Goal: Use online tool/utility: Utilize a website feature to perform a specific function

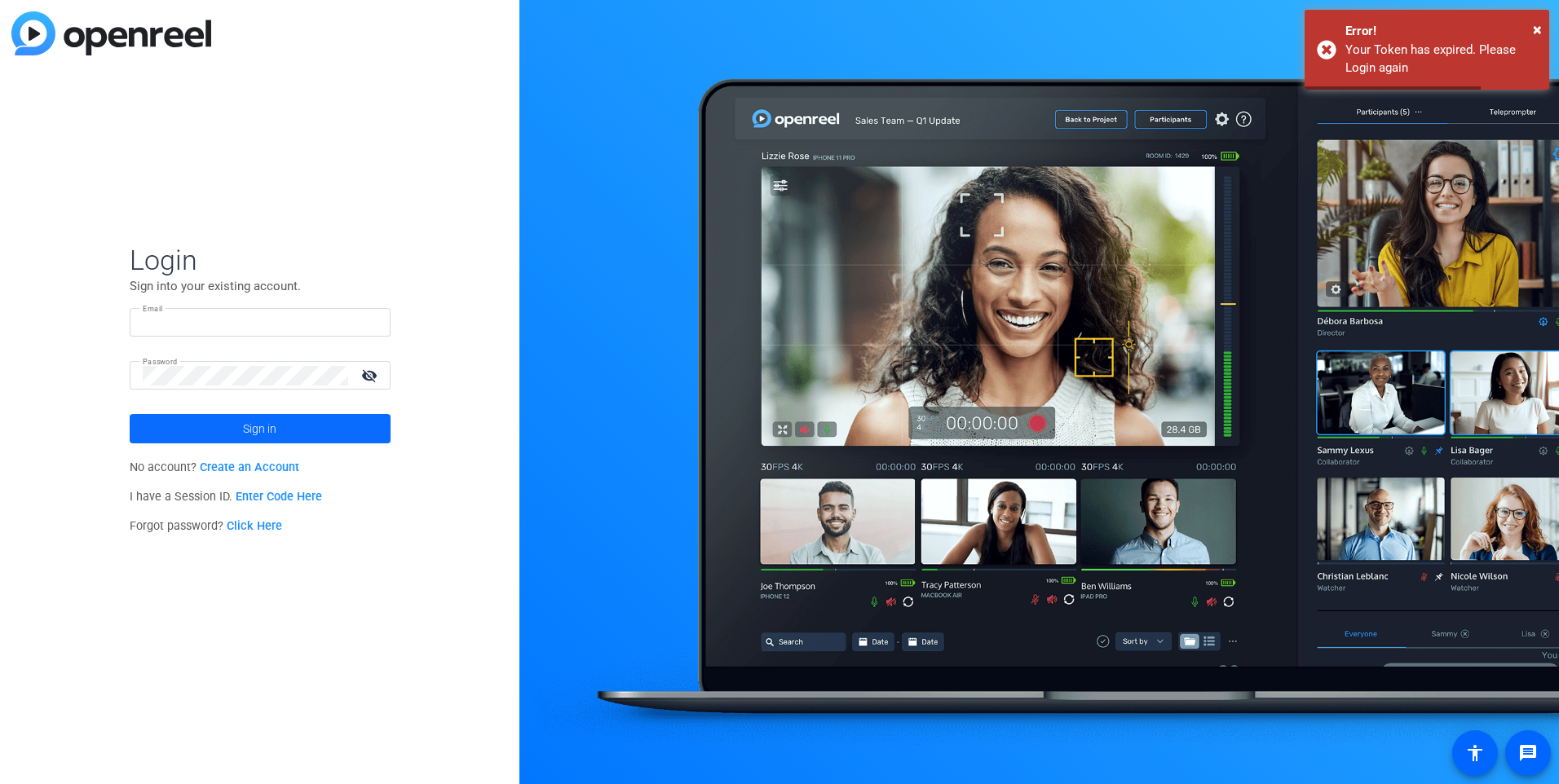
type input "[PERSON_NAME][EMAIL_ADDRESS][PERSON_NAME][DOMAIN_NAME]"
click at [313, 430] on span at bounding box center [260, 429] width 261 height 39
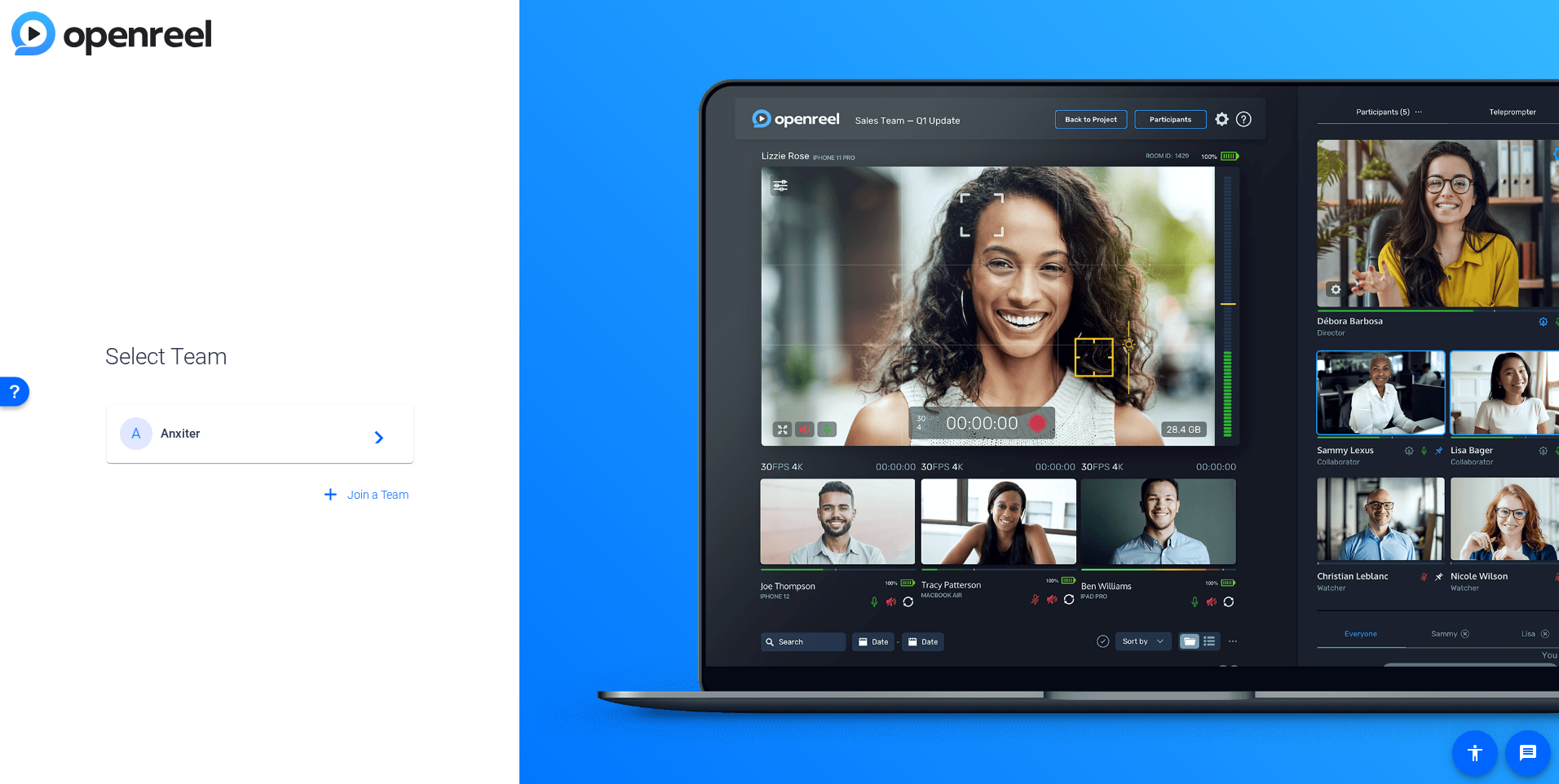
click at [215, 445] on div "A Anxiter navigate_next" at bounding box center [260, 433] width 281 height 33
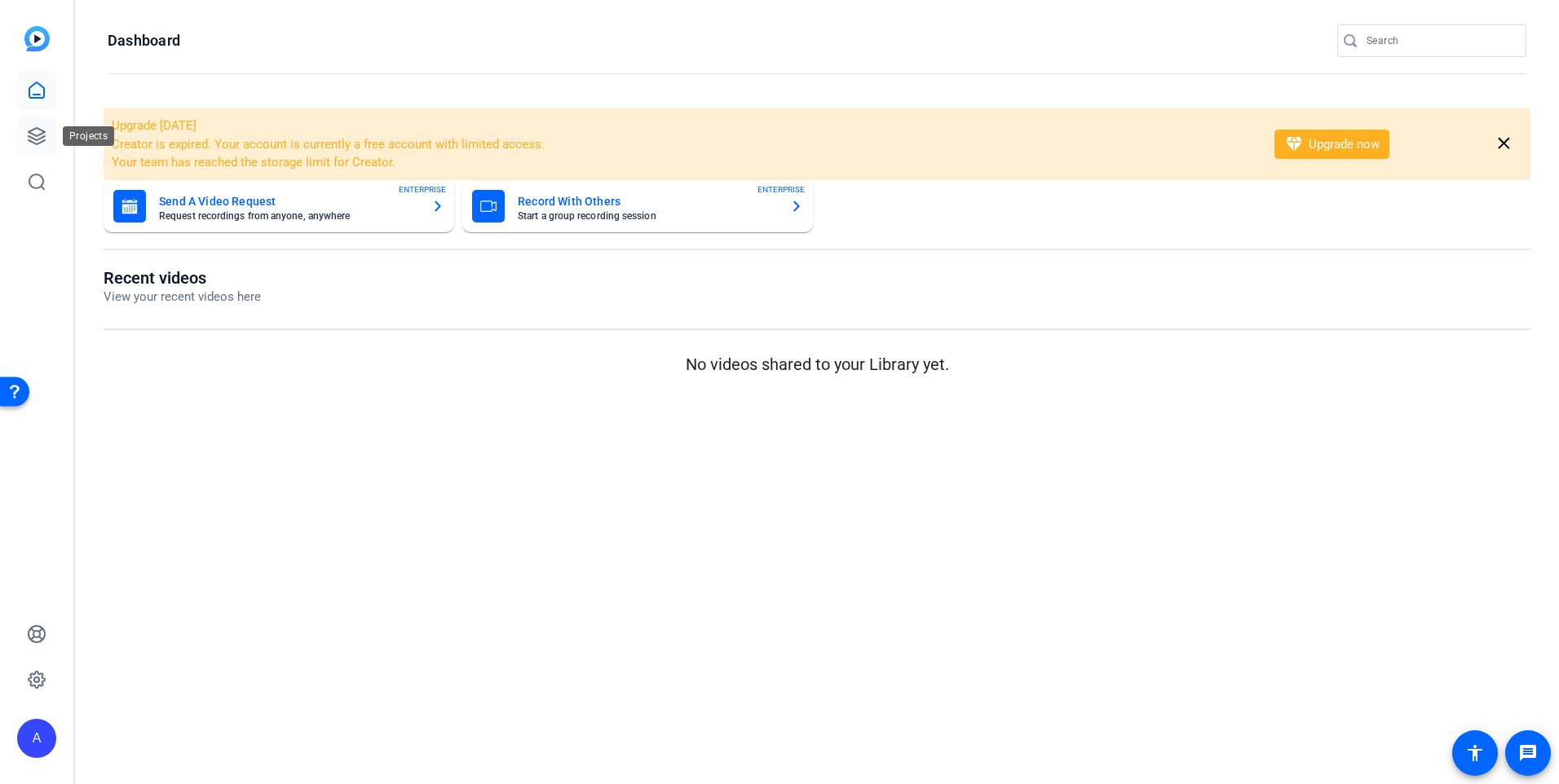
click at [30, 132] on icon at bounding box center [37, 136] width 17 height 17
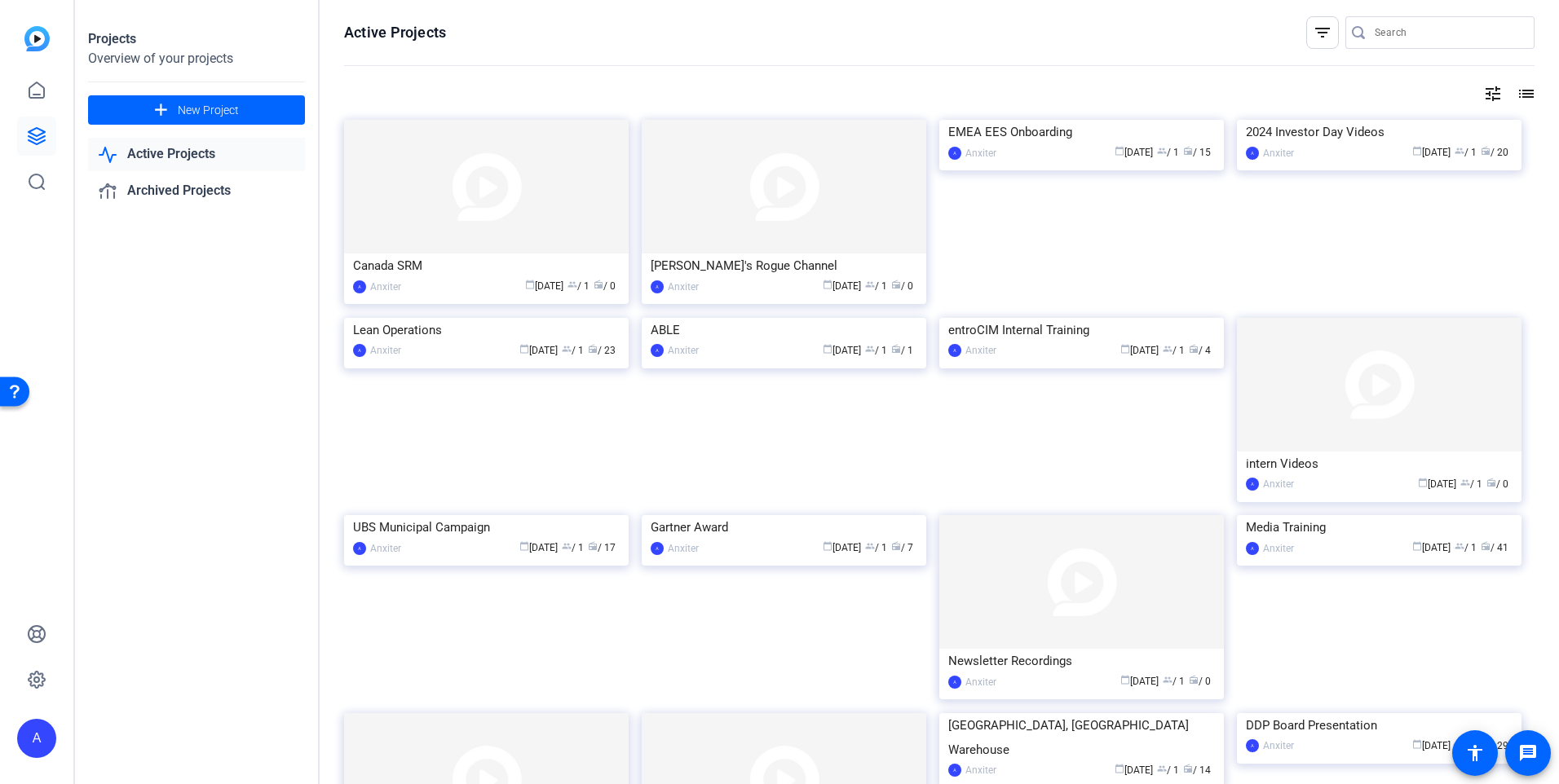
click at [1383, 33] on input "Search" at bounding box center [1448, 32] width 147 height 19
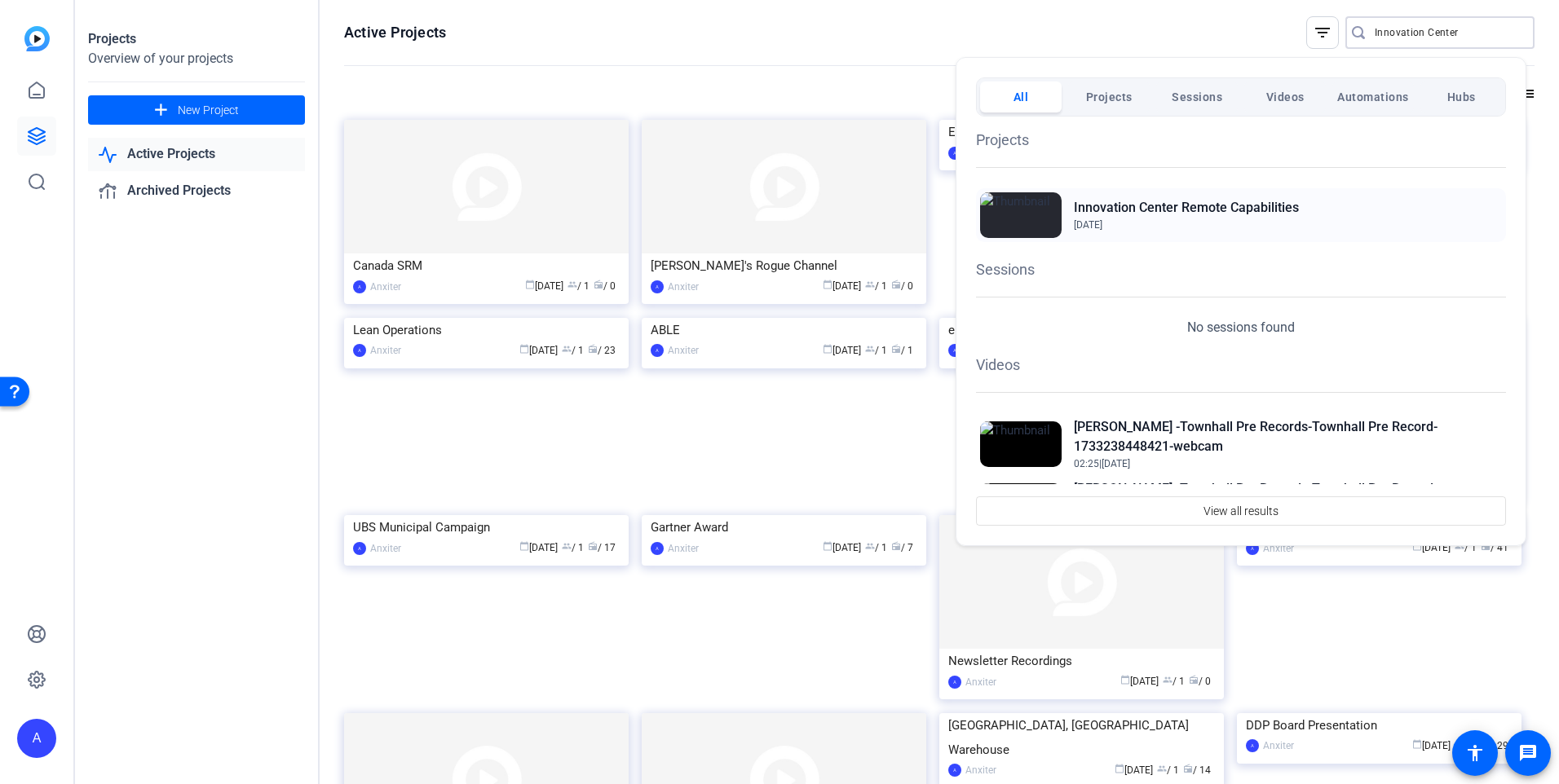
type input "Innovation Center"
click at [1169, 206] on h2 "Innovation Center Remote Capabilities" at bounding box center [1186, 207] width 225 height 19
click at [243, 348] on div at bounding box center [779, 392] width 1559 height 784
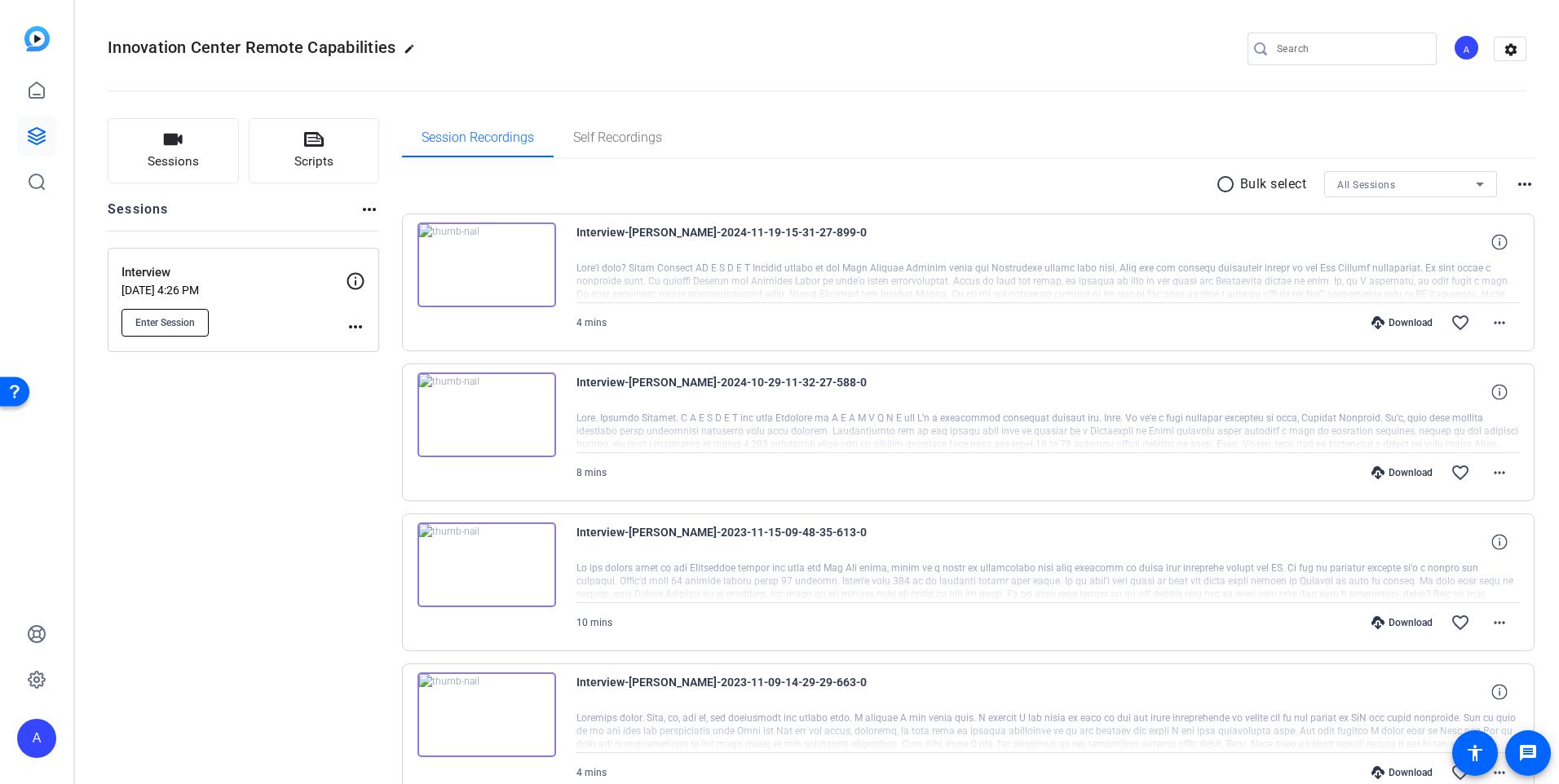
click at [151, 322] on span "Enter Session" at bounding box center [165, 323] width 59 height 13
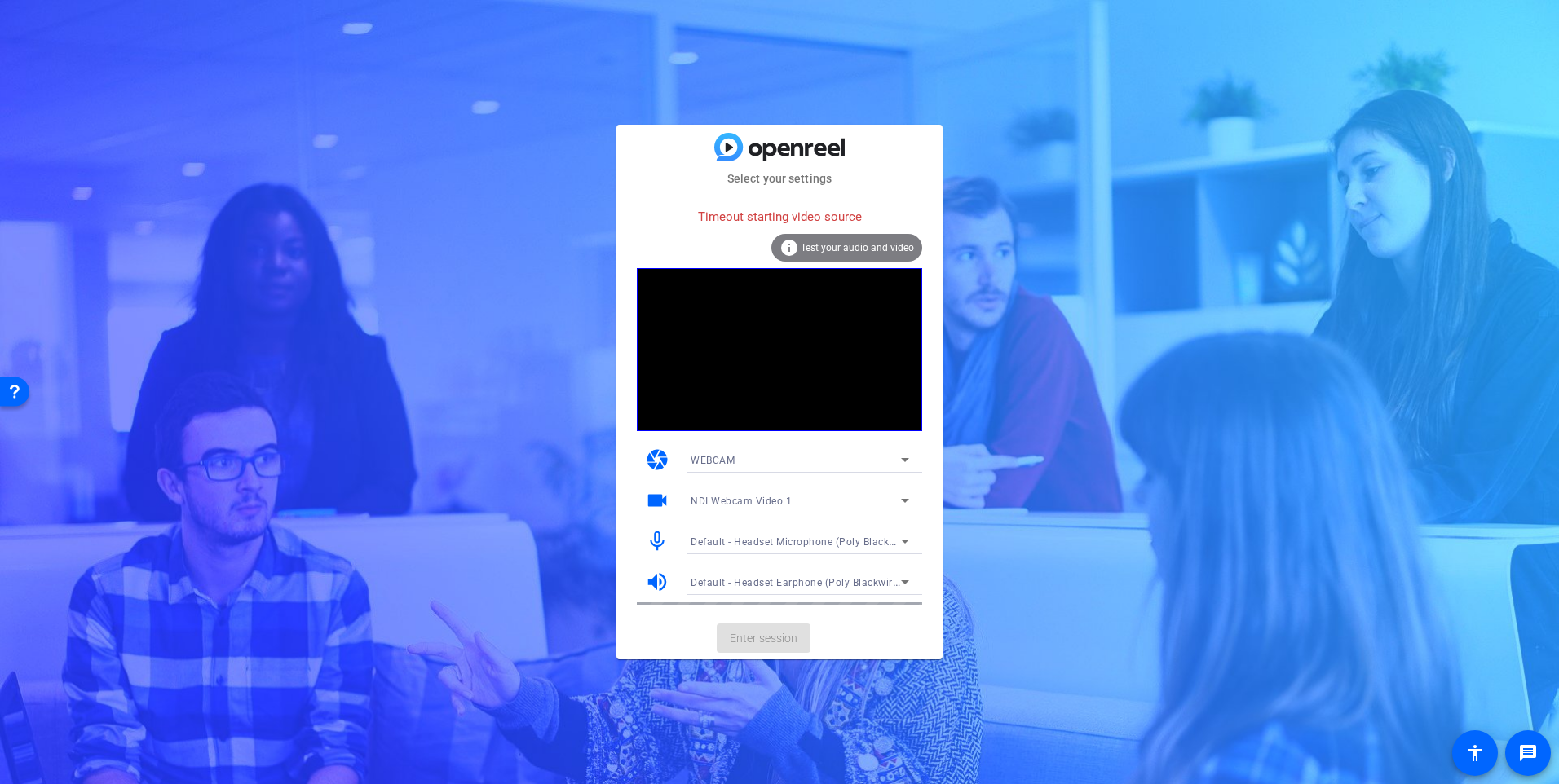
click at [811, 501] on div "NDI Webcam Video 1" at bounding box center [796, 501] width 211 height 20
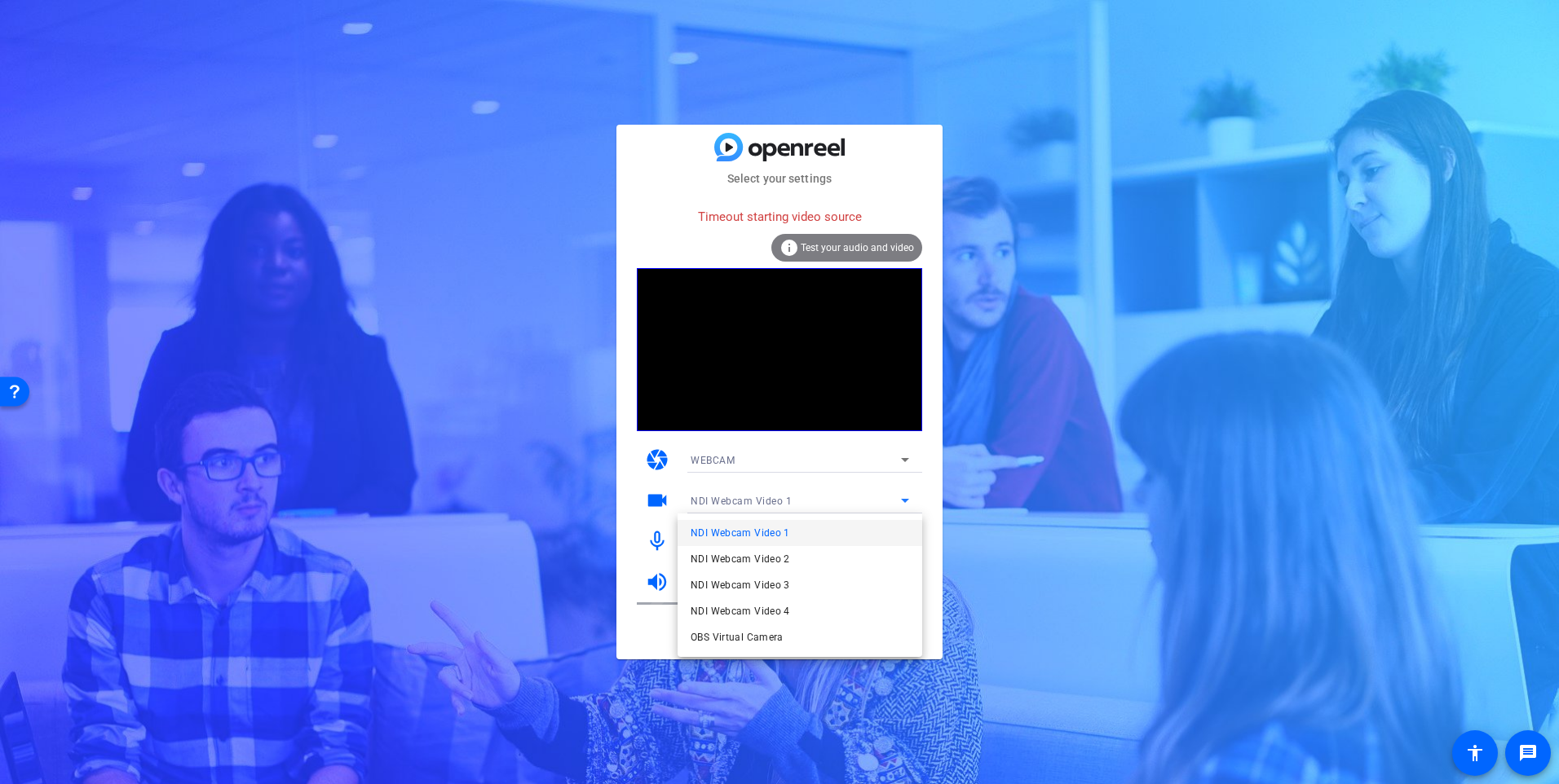
click at [726, 772] on div at bounding box center [779, 392] width 1559 height 784
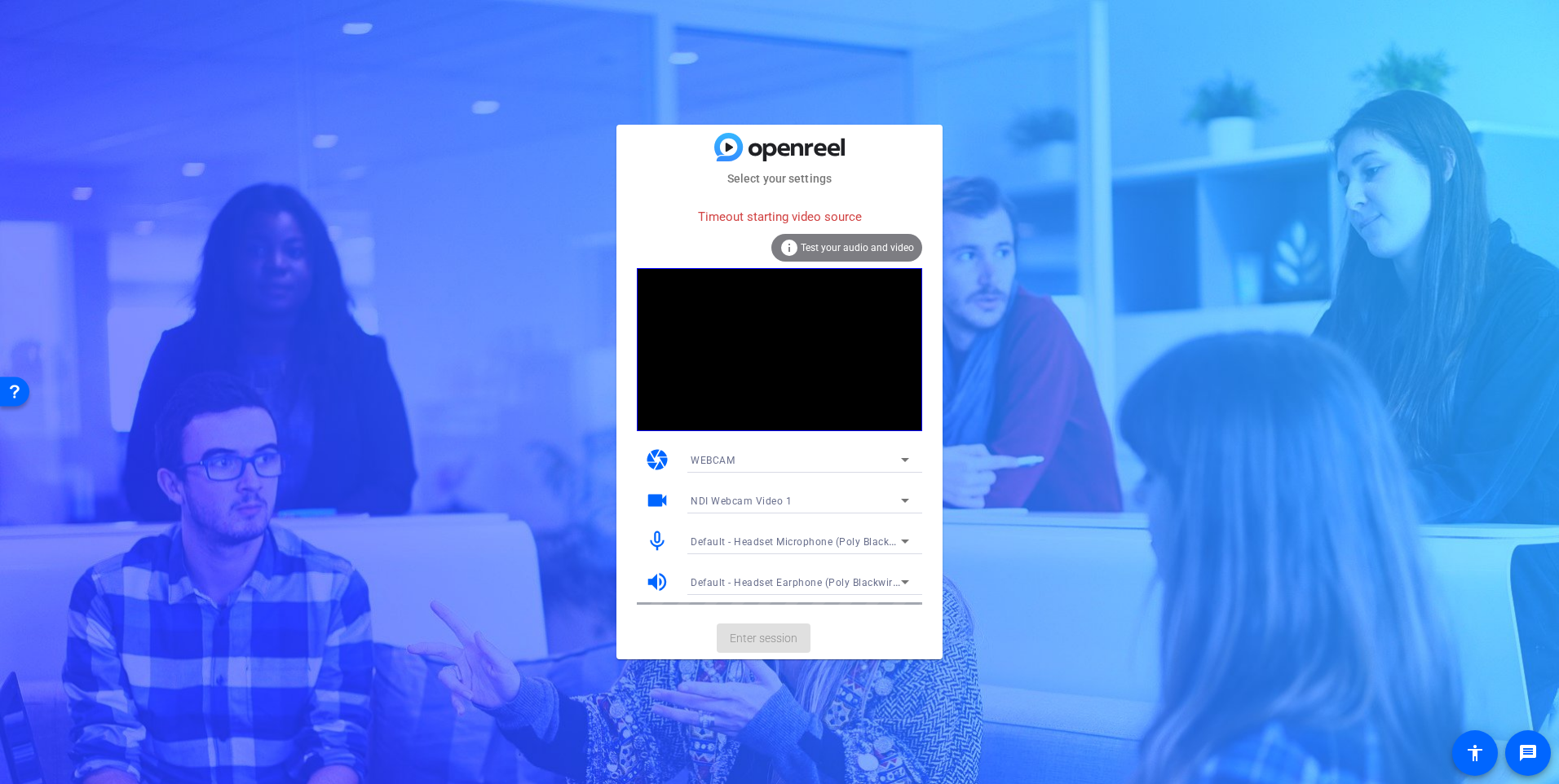
click at [909, 496] on icon at bounding box center [904, 500] width 19 height 19
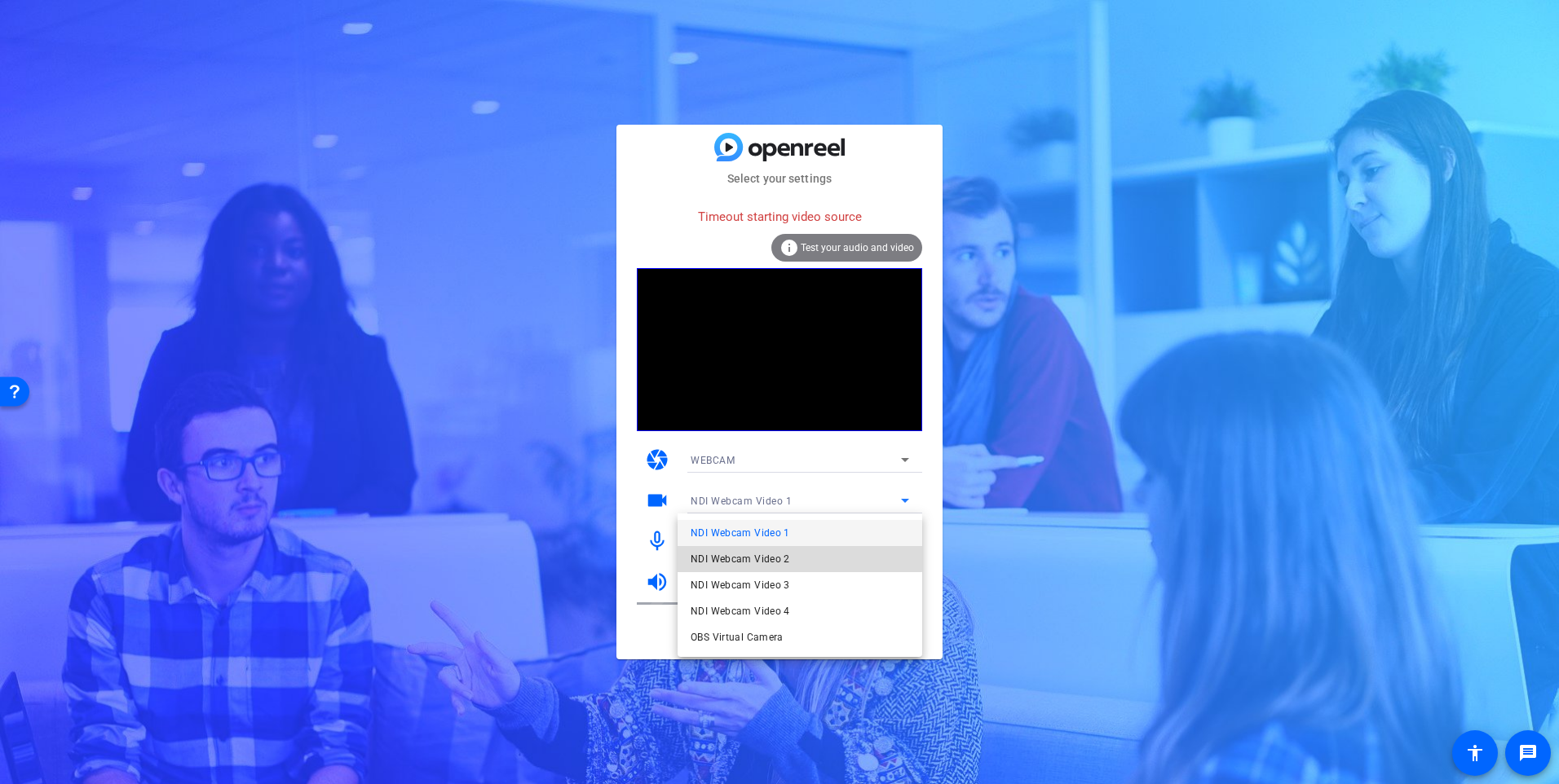
click at [777, 556] on span "NDI Webcam Video 2" at bounding box center [740, 558] width 99 height 19
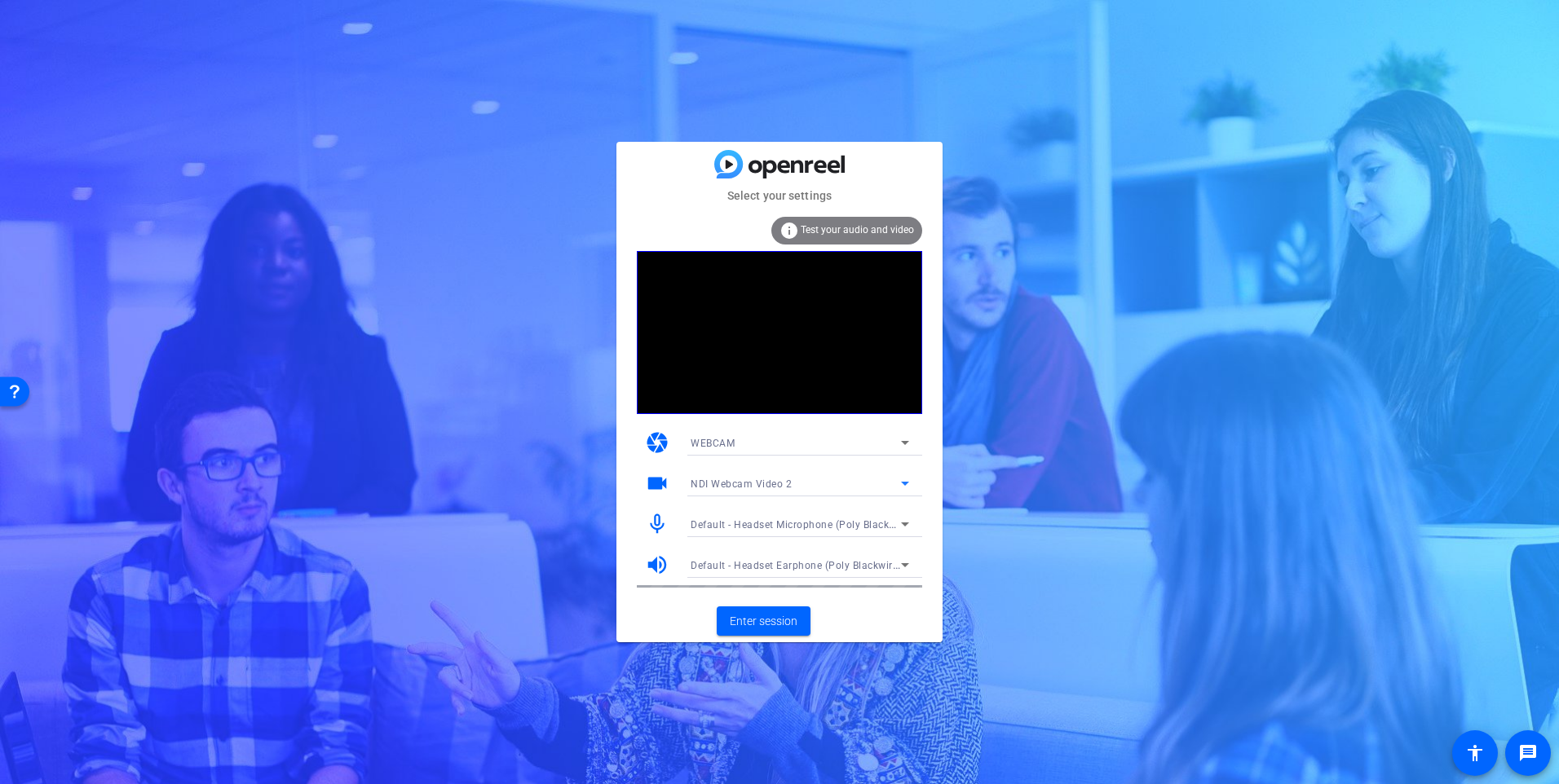
click at [905, 487] on icon at bounding box center [904, 483] width 19 height 19
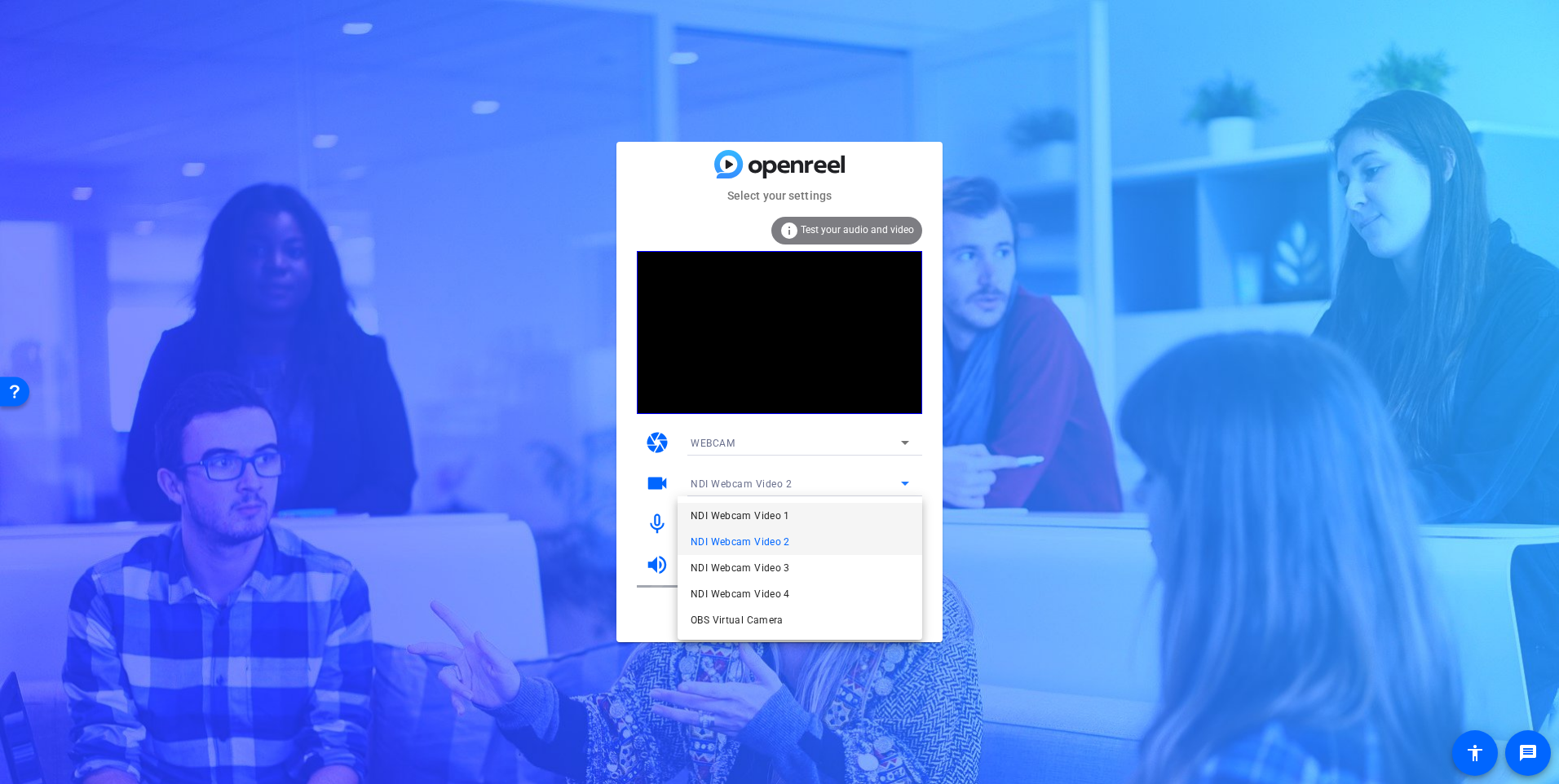
click at [759, 521] on span "NDI Webcam Video 1" at bounding box center [740, 516] width 99 height 19
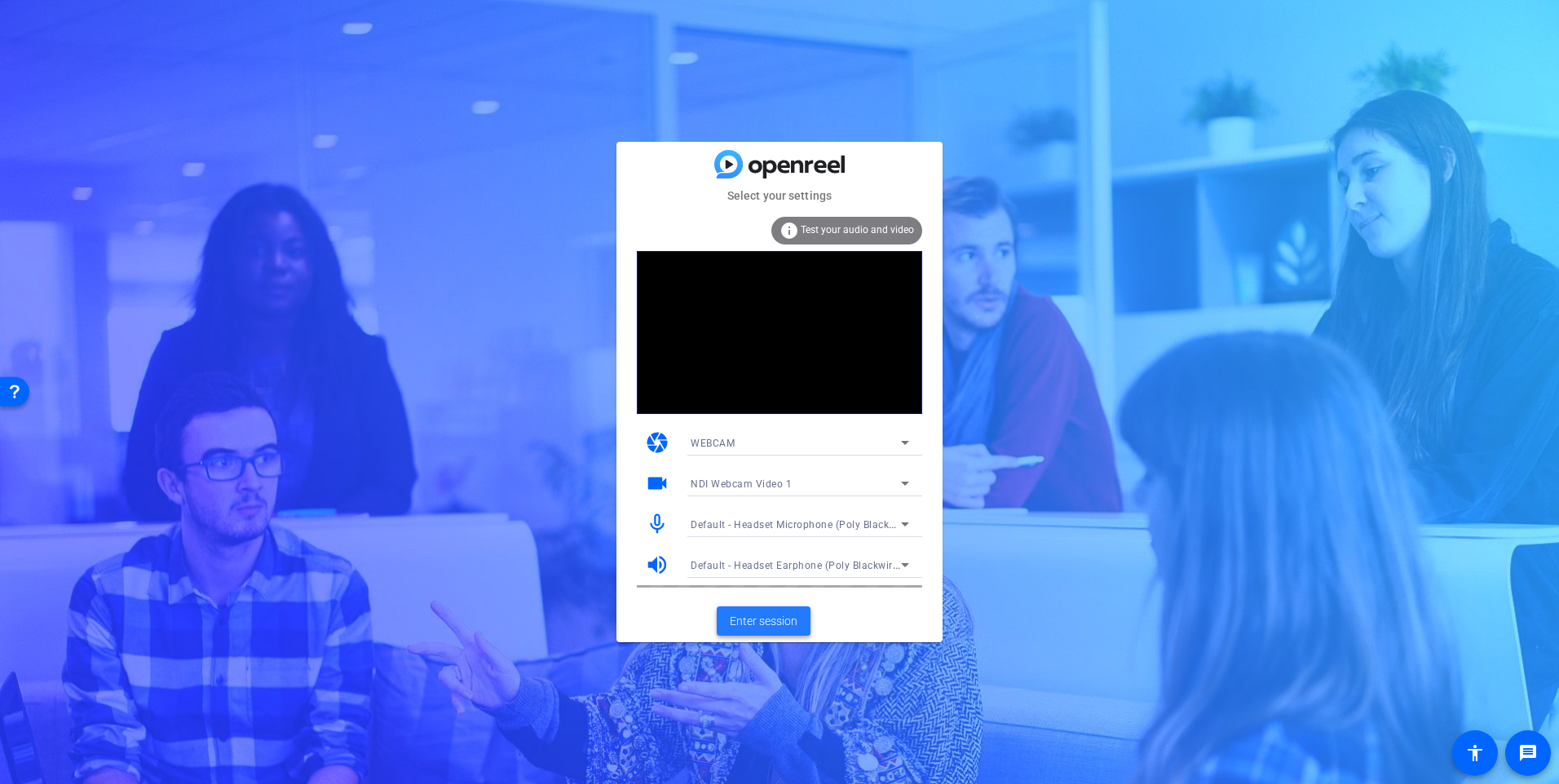
click at [769, 624] on span "Enter session" at bounding box center [763, 621] width 68 height 17
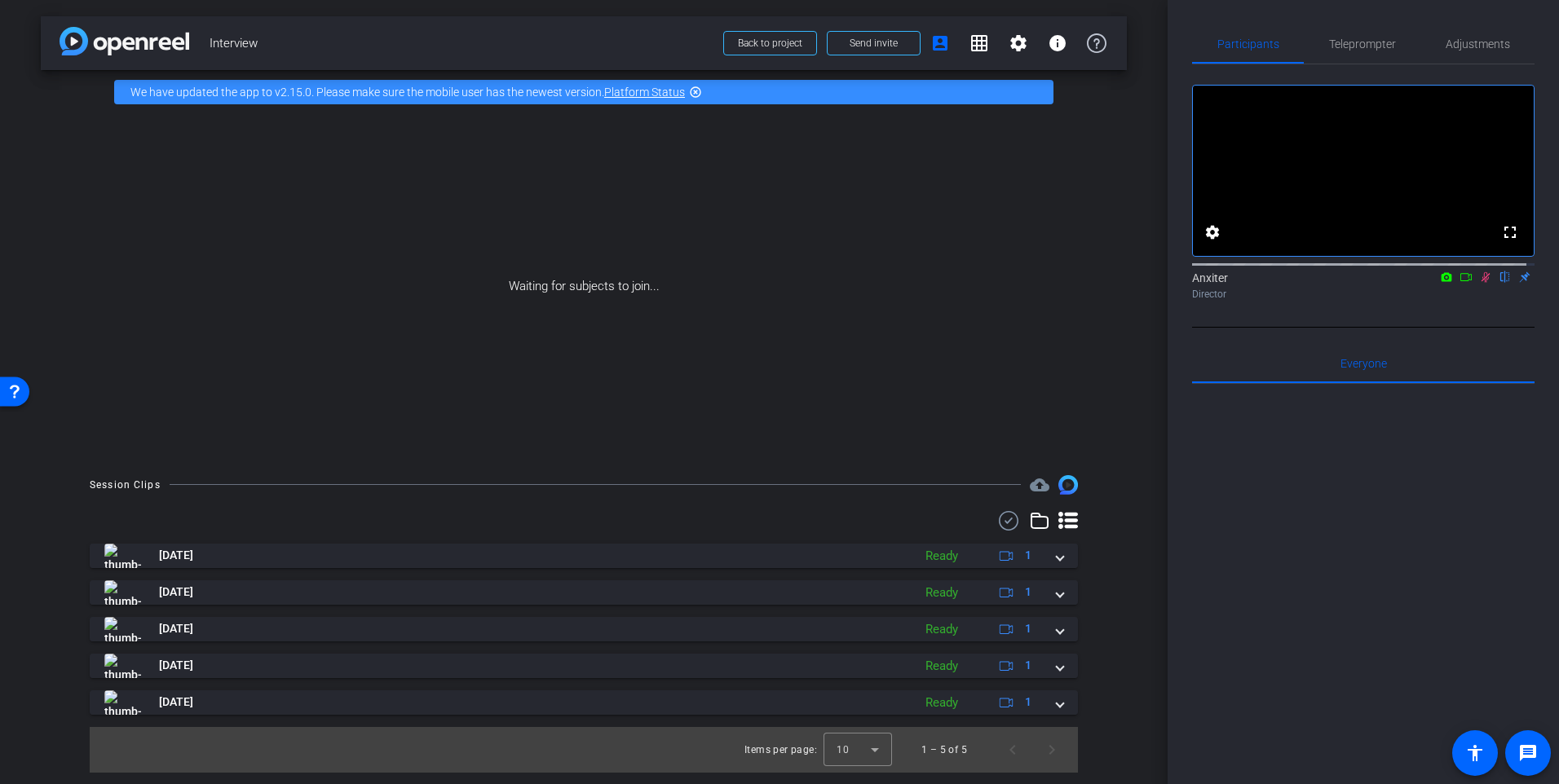
click at [1460, 283] on icon at bounding box center [1466, 277] width 13 height 12
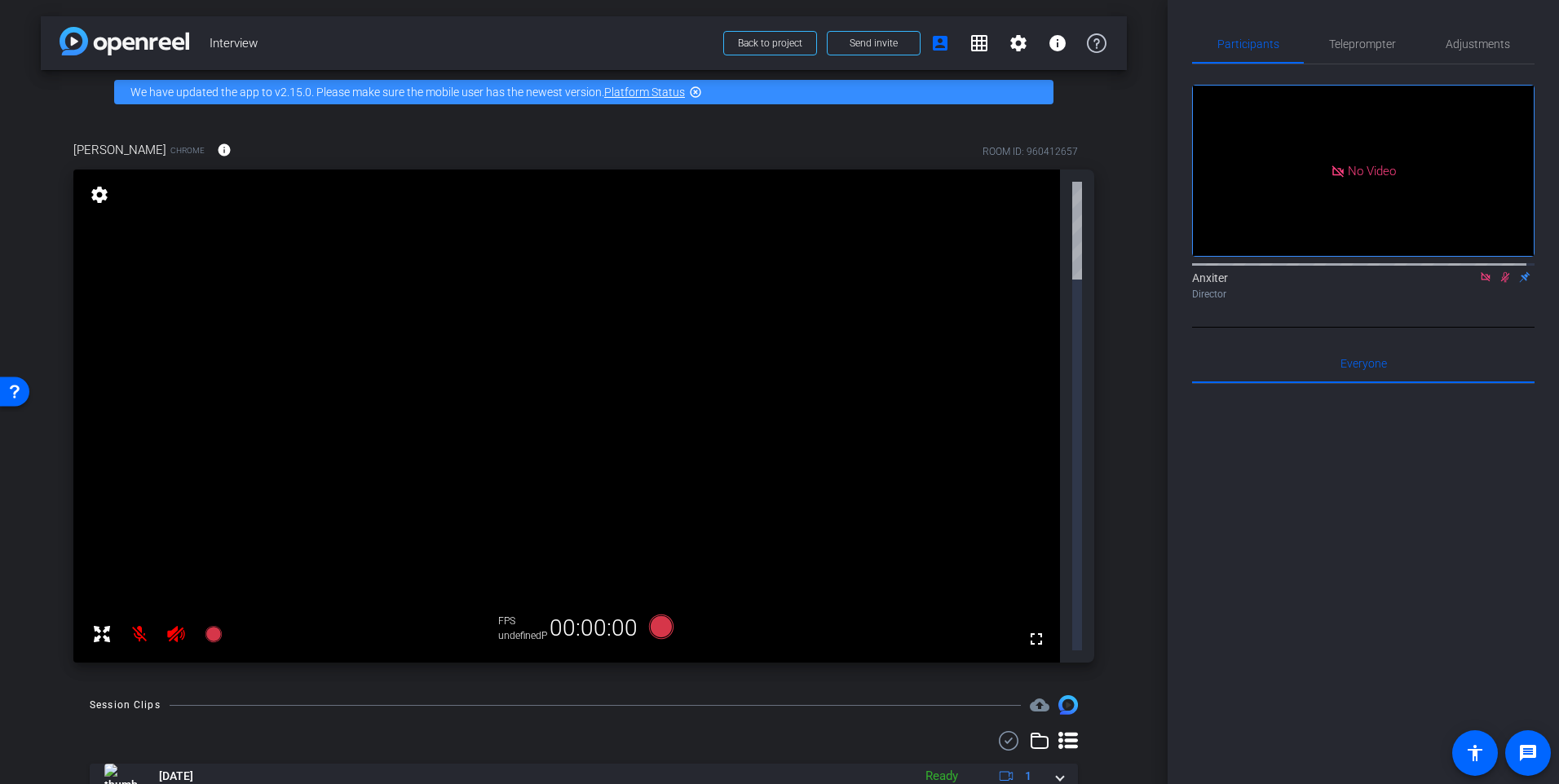
click at [1499, 283] on icon at bounding box center [1506, 277] width 13 height 12
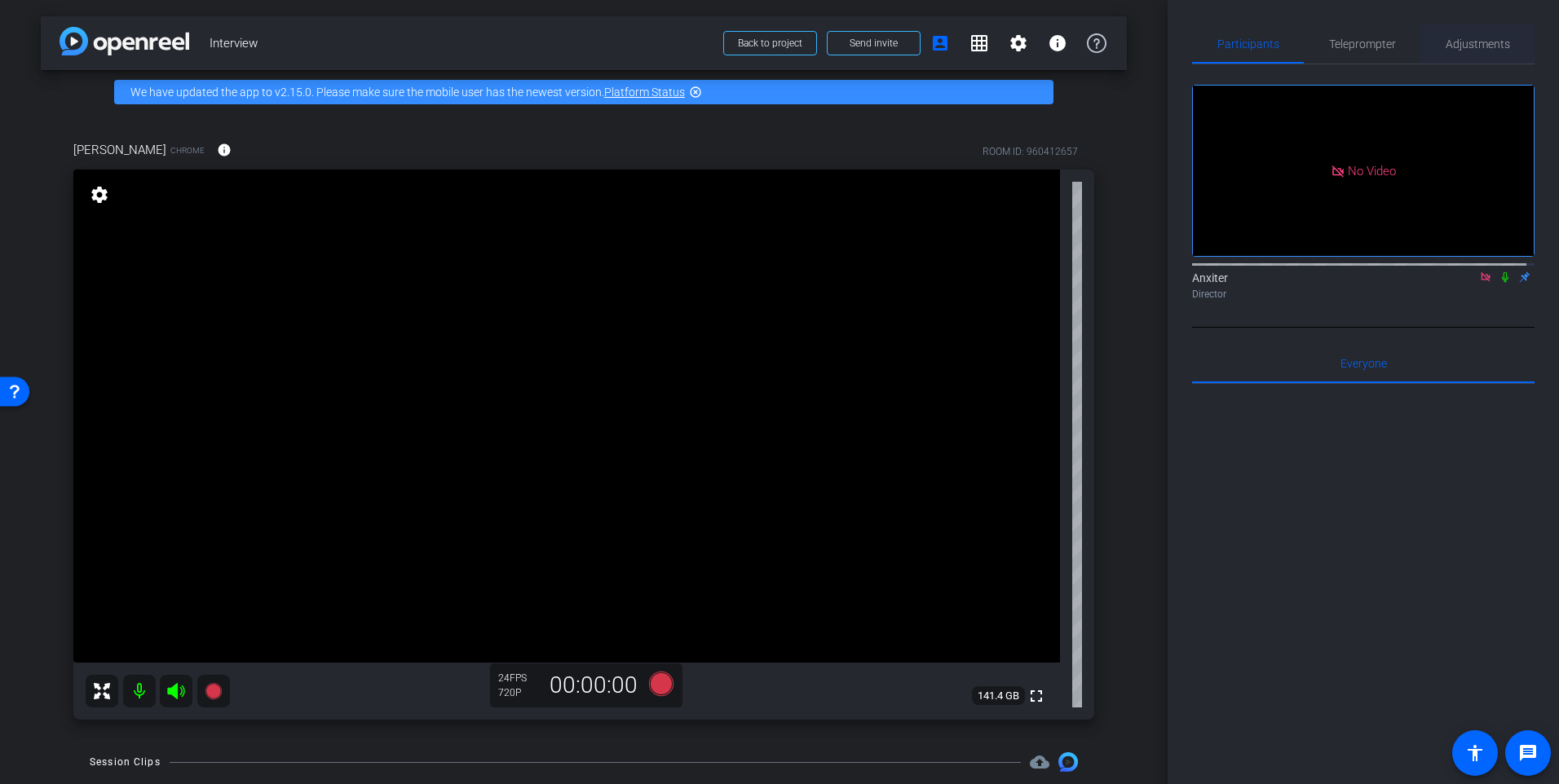
click at [1461, 43] on span "Adjustments" at bounding box center [1477, 44] width 64 height 12
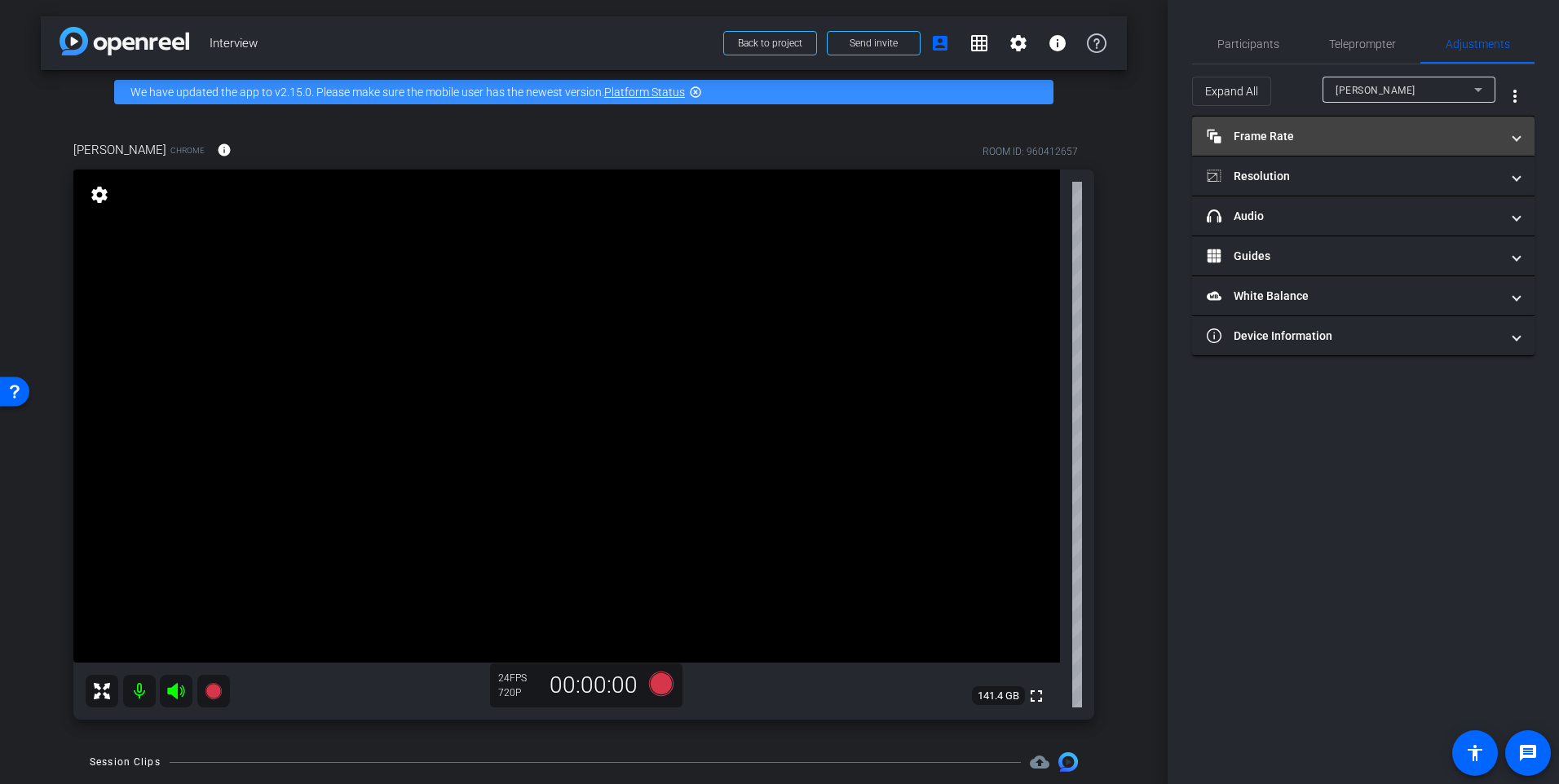
click at [1515, 133] on span at bounding box center [1516, 136] width 7 height 17
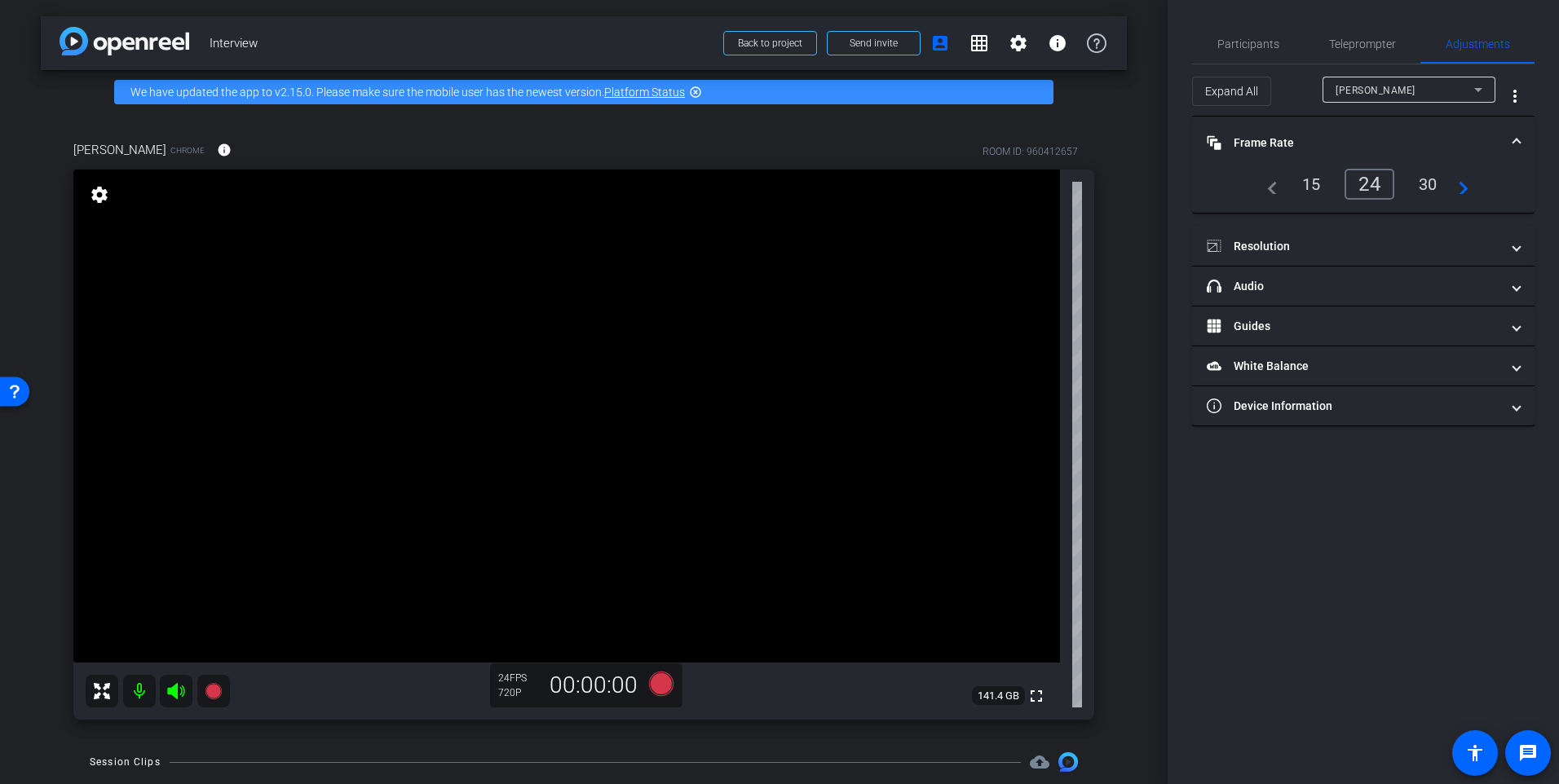
click at [1424, 182] on div "30" at bounding box center [1429, 184] width 43 height 28
click at [1260, 44] on span "Participants" at bounding box center [1248, 44] width 62 height 12
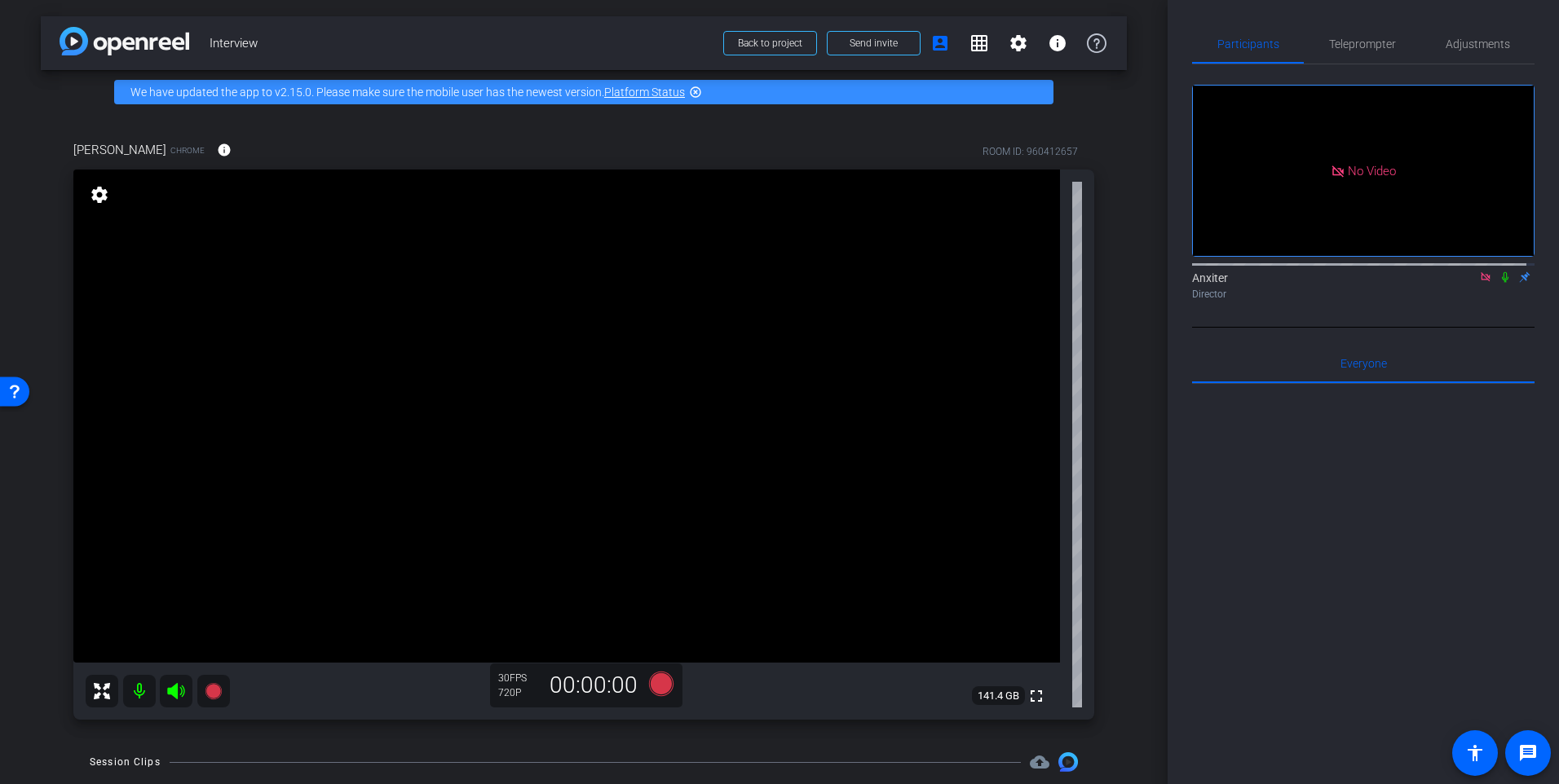
click at [1480, 272] on icon at bounding box center [1485, 277] width 9 height 9
click at [1460, 283] on icon at bounding box center [1466, 277] width 13 height 12
click at [1459, 41] on span "Adjustments" at bounding box center [1477, 44] width 64 height 12
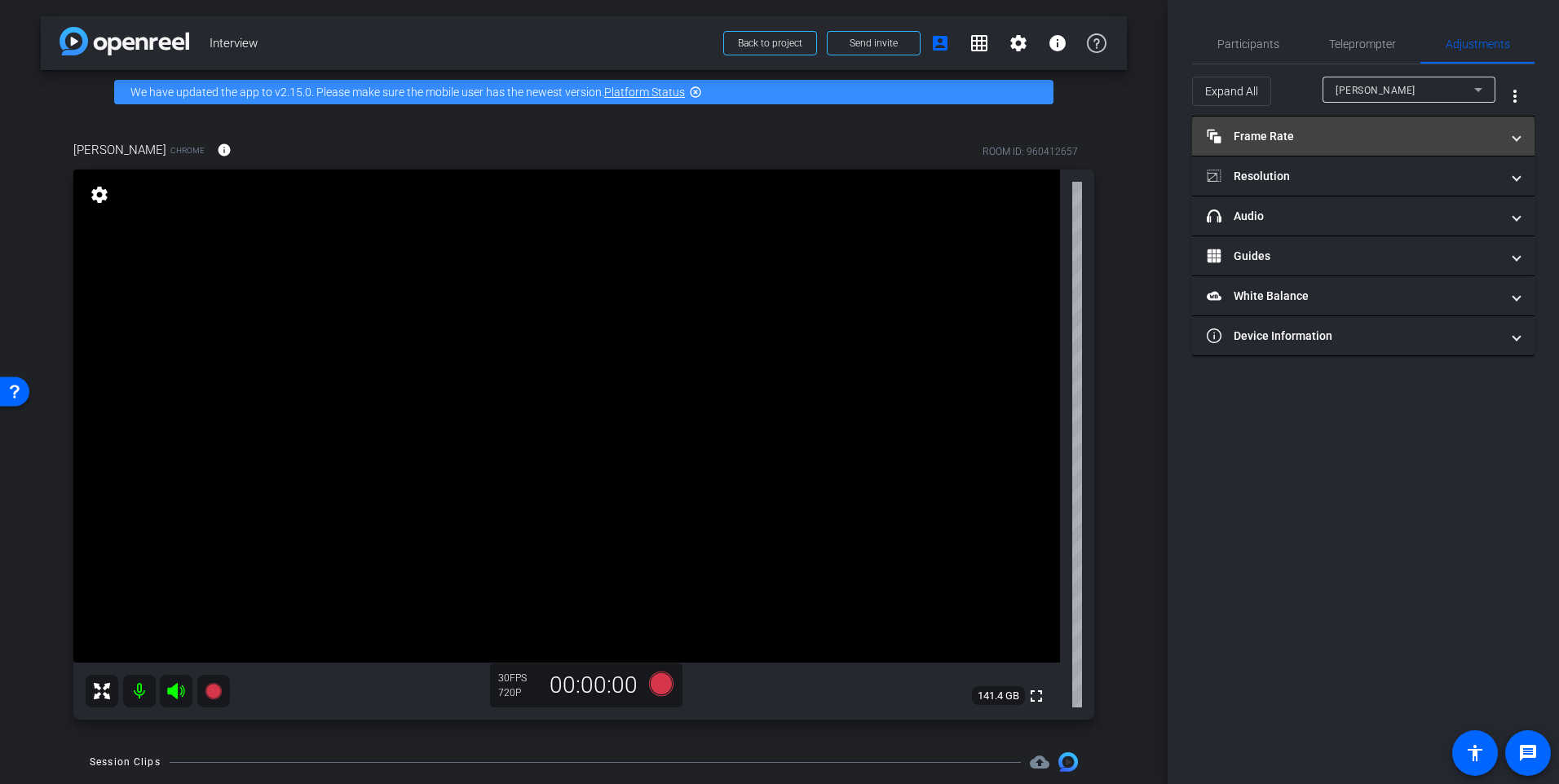
click at [1372, 136] on mat-panel-title "Frame Rate Frame Rate" at bounding box center [1353, 136] width 293 height 17
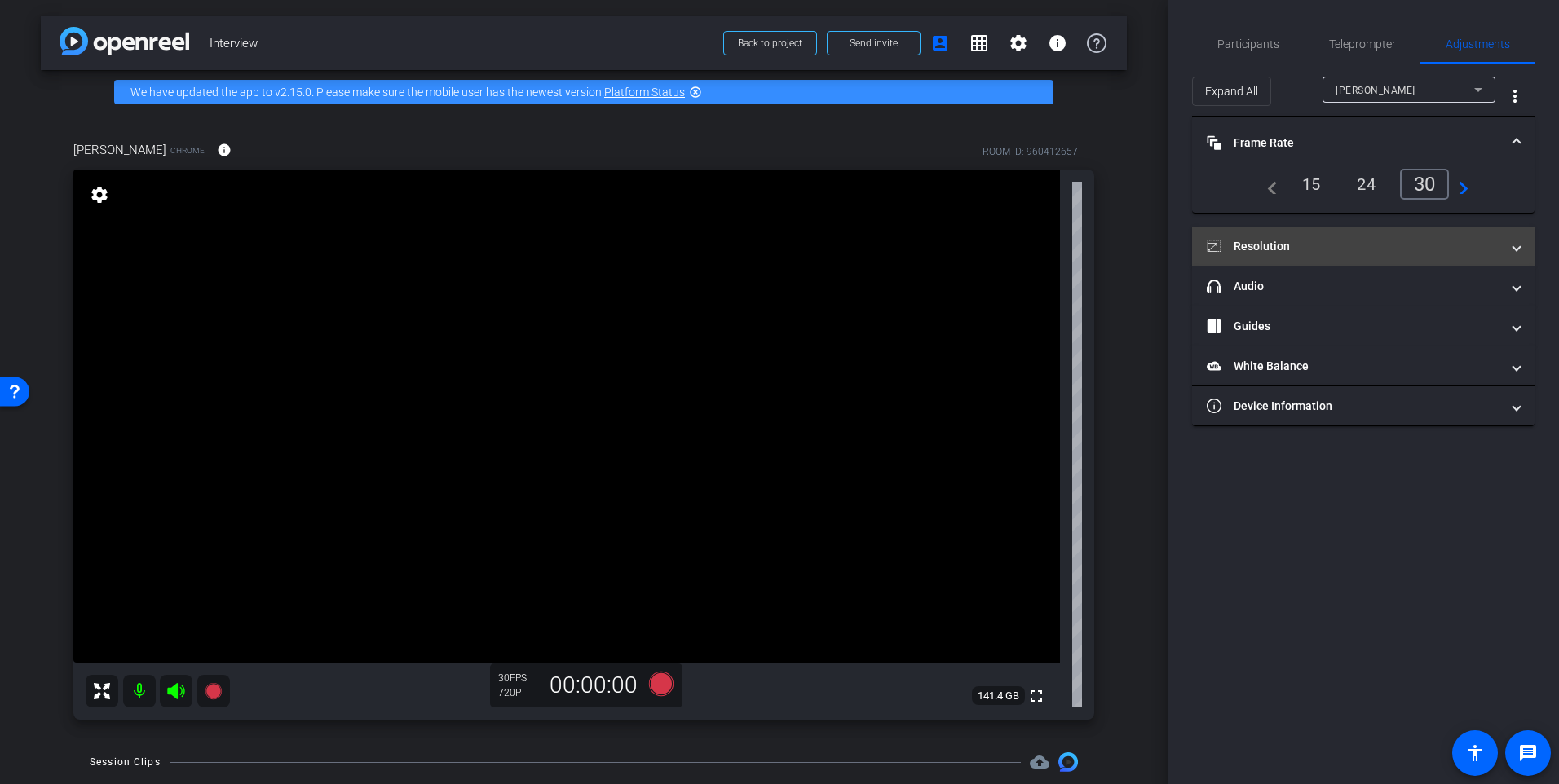
click at [1375, 250] on mat-panel-title "Resolution" at bounding box center [1353, 247] width 293 height 17
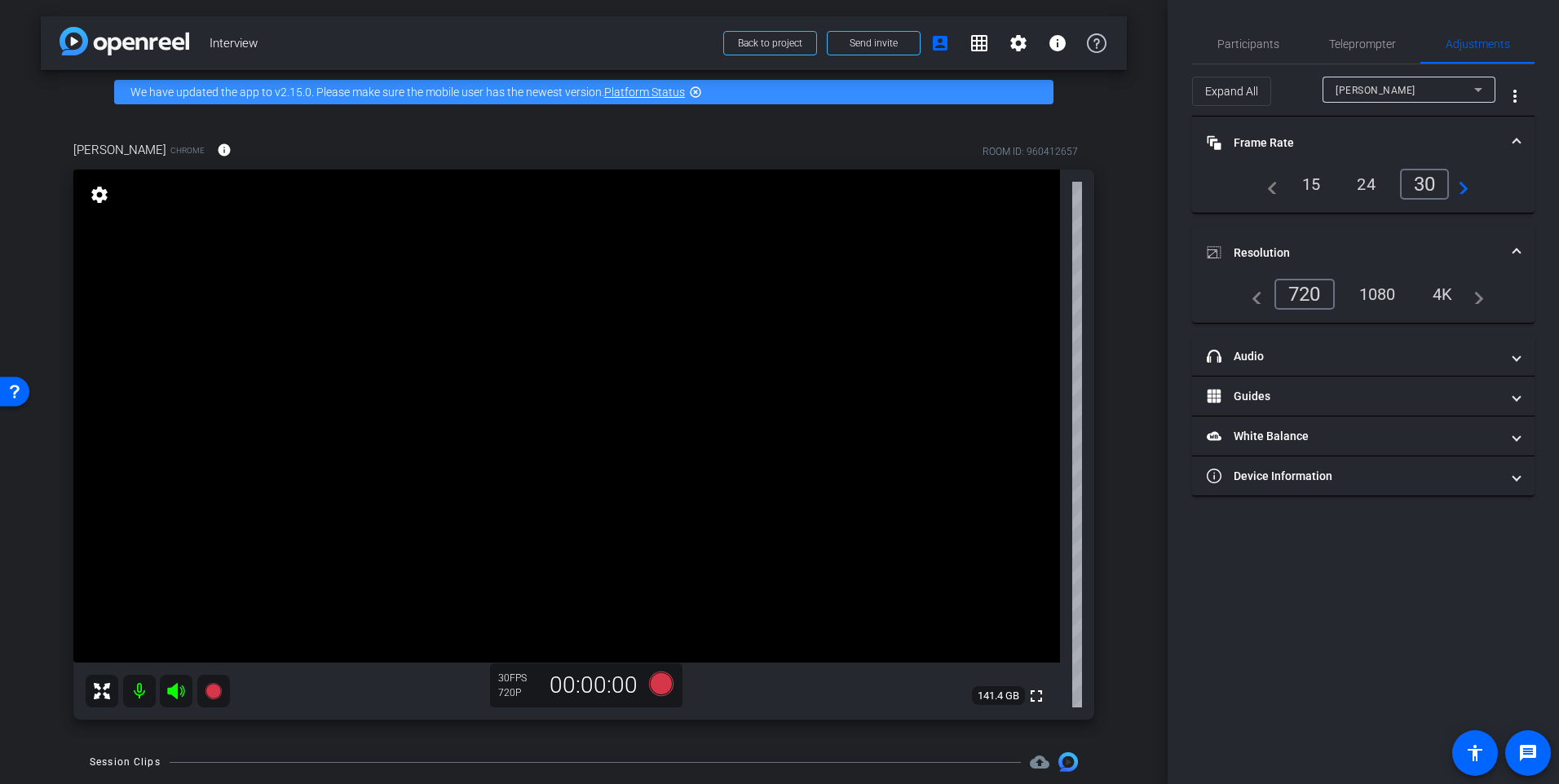
click at [1396, 298] on div "1080" at bounding box center [1377, 294] width 61 height 28
click at [663, 690] on icon at bounding box center [660, 684] width 24 height 24
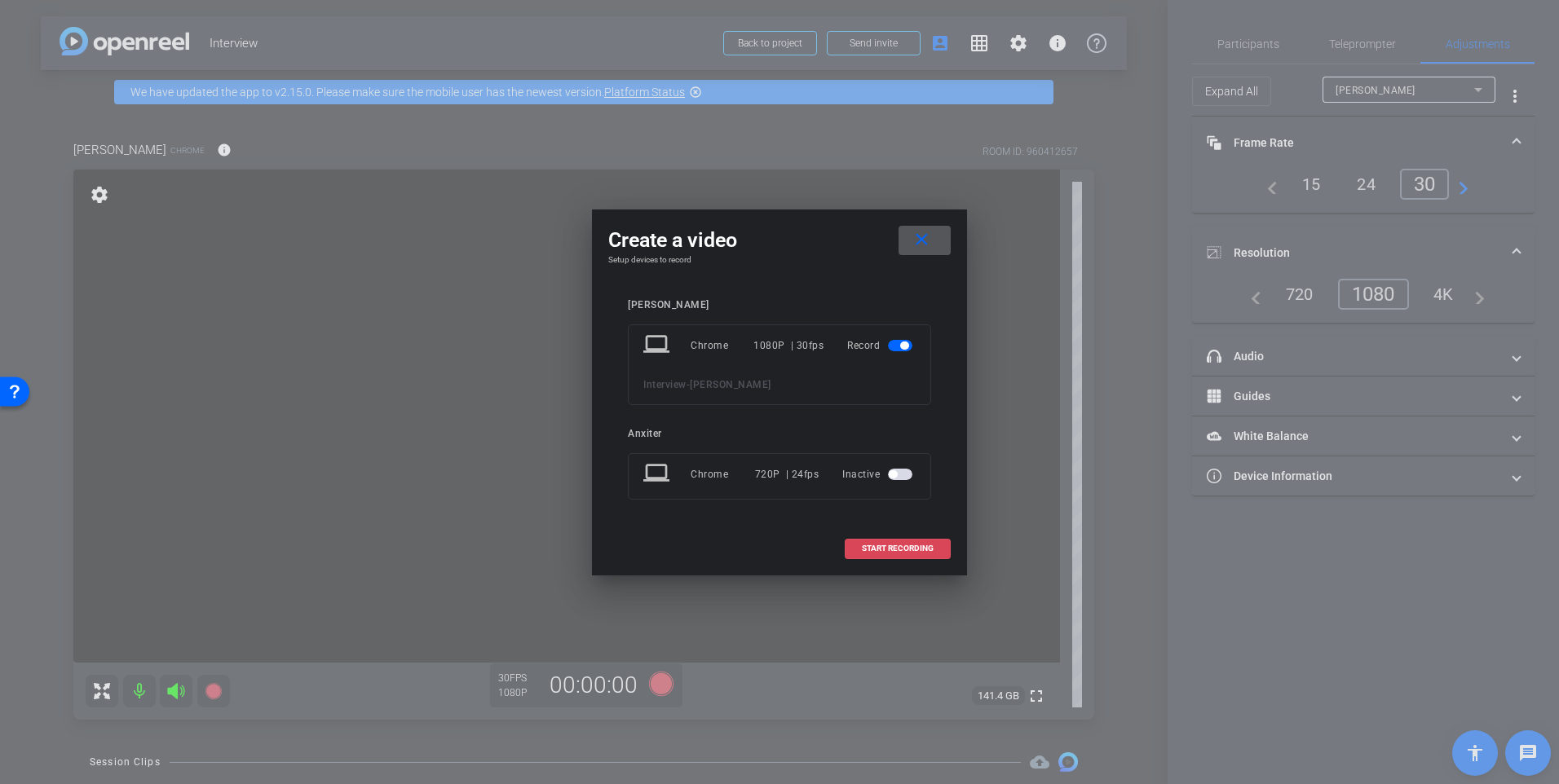
click at [886, 560] on span at bounding box center [897, 548] width 104 height 39
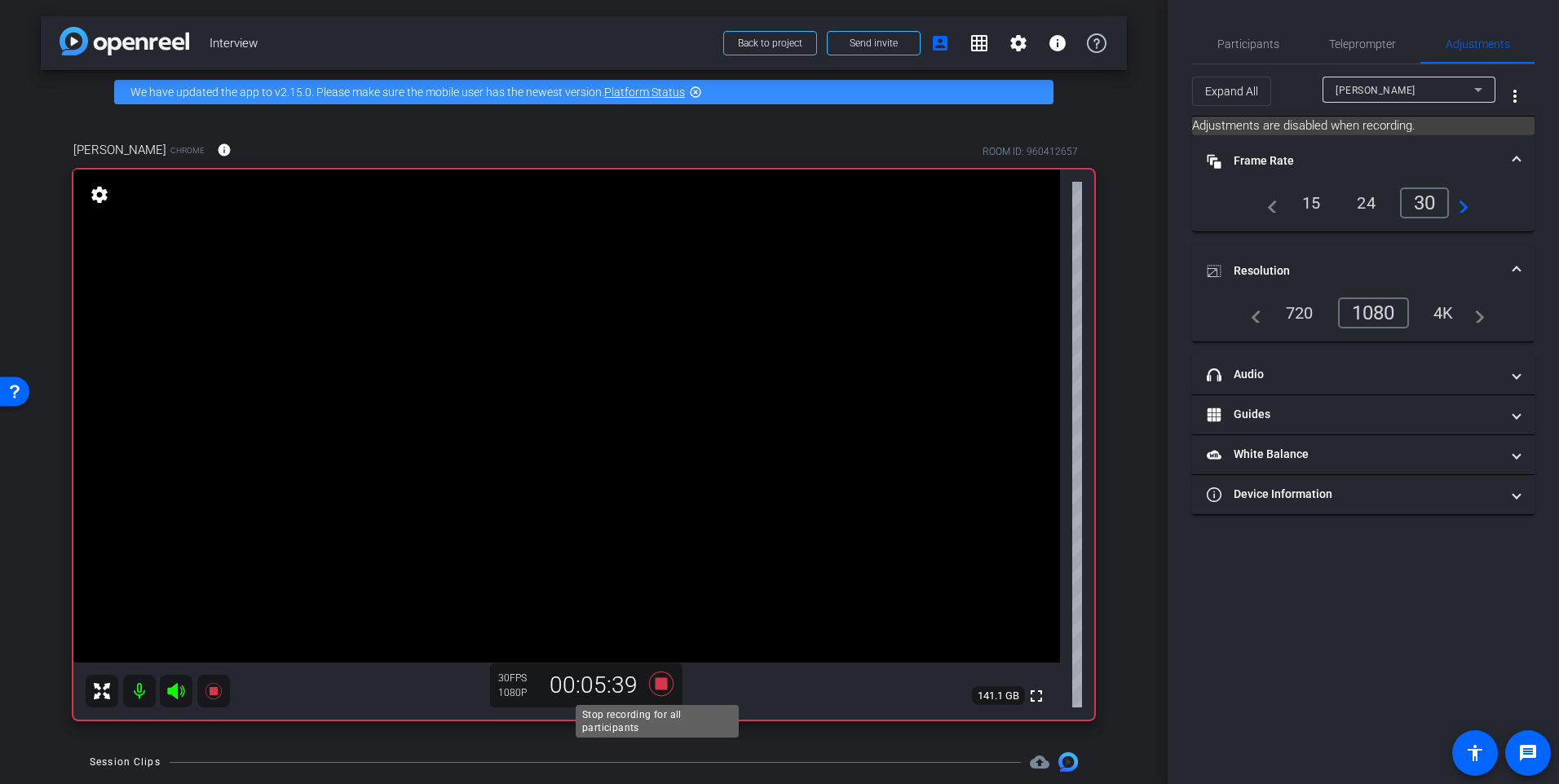
click at [660, 682] on icon at bounding box center [660, 684] width 24 height 24
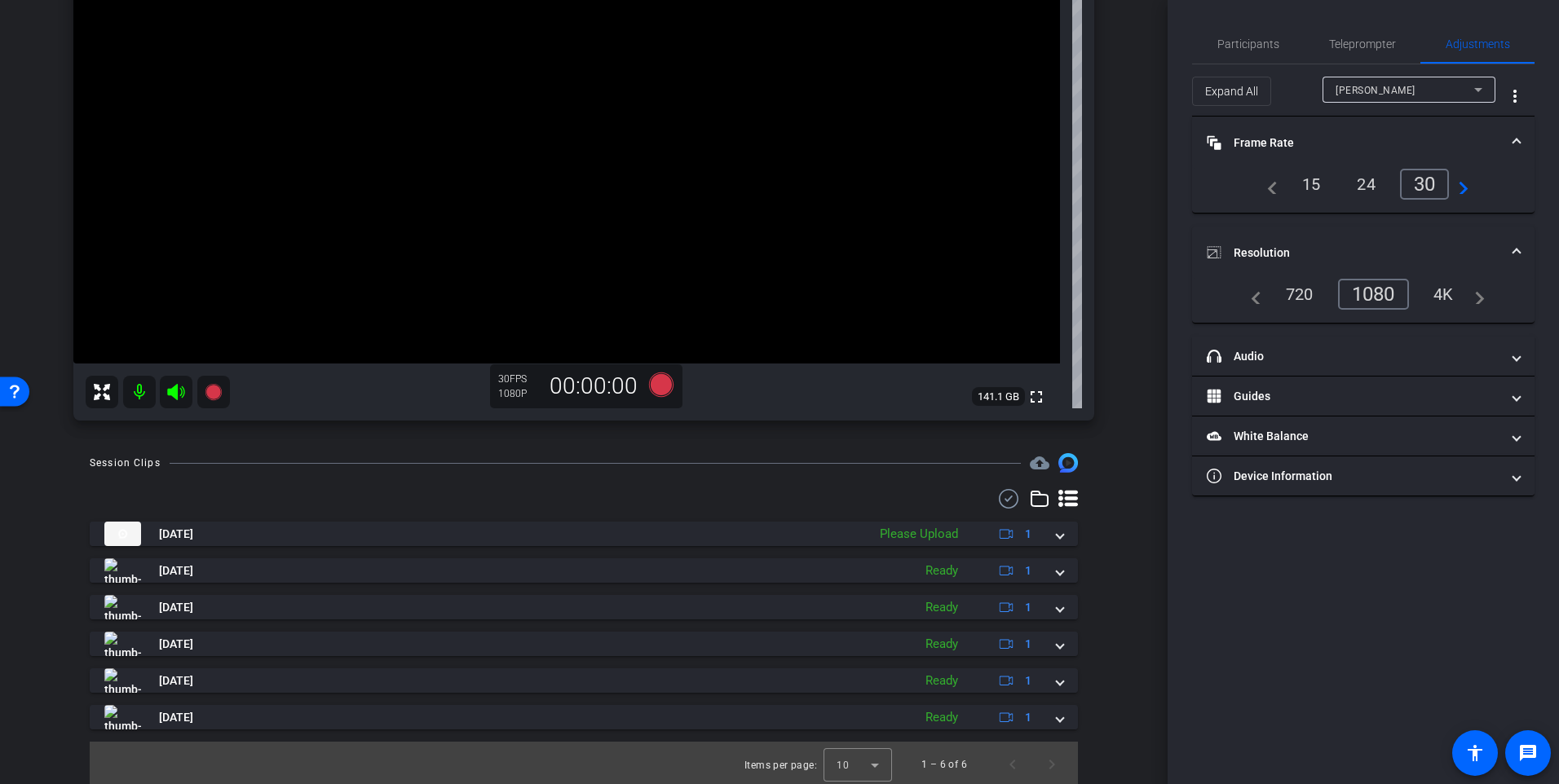
scroll to position [303, 0]
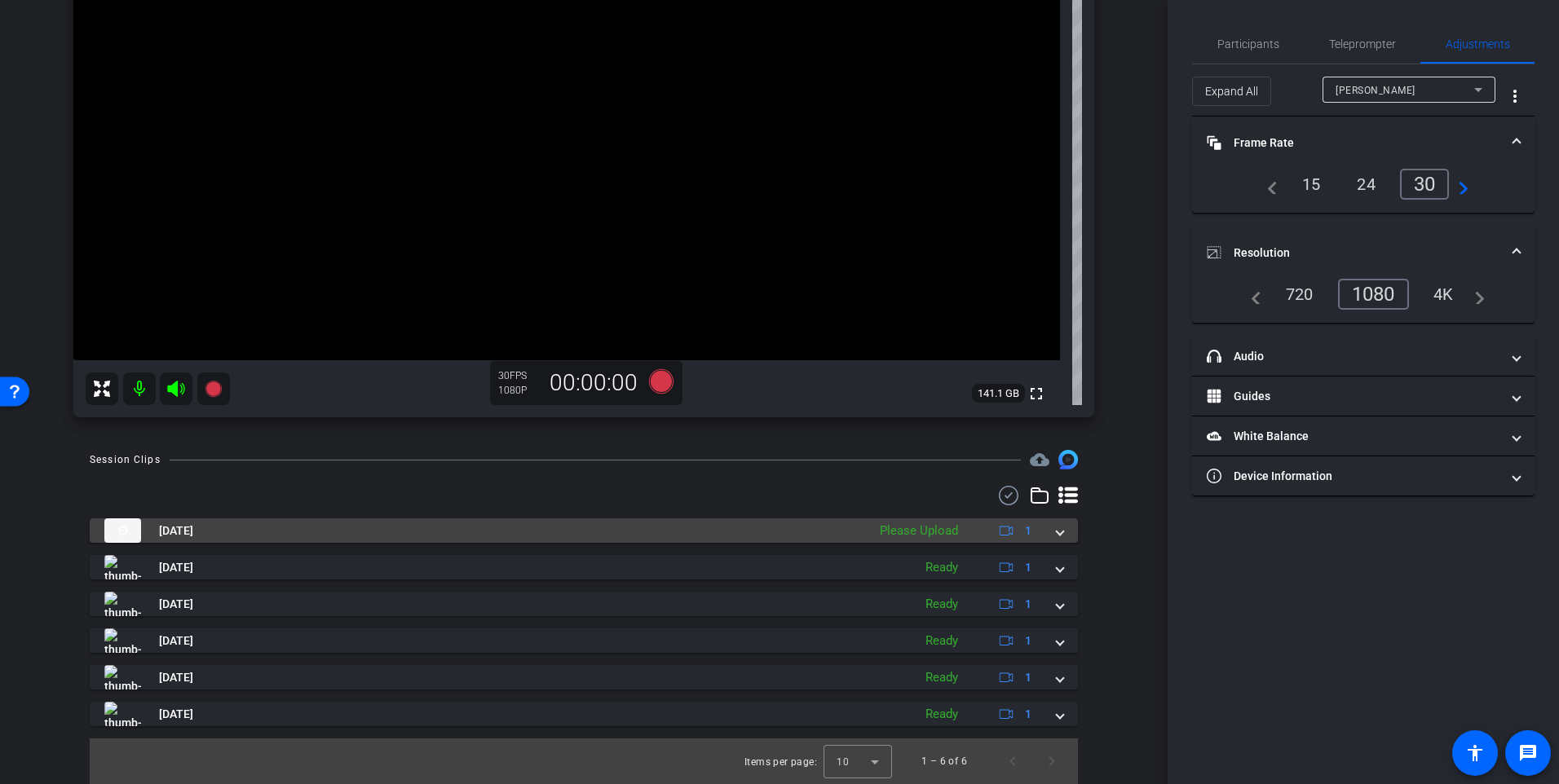
click at [1057, 528] on span at bounding box center [1060, 531] width 7 height 17
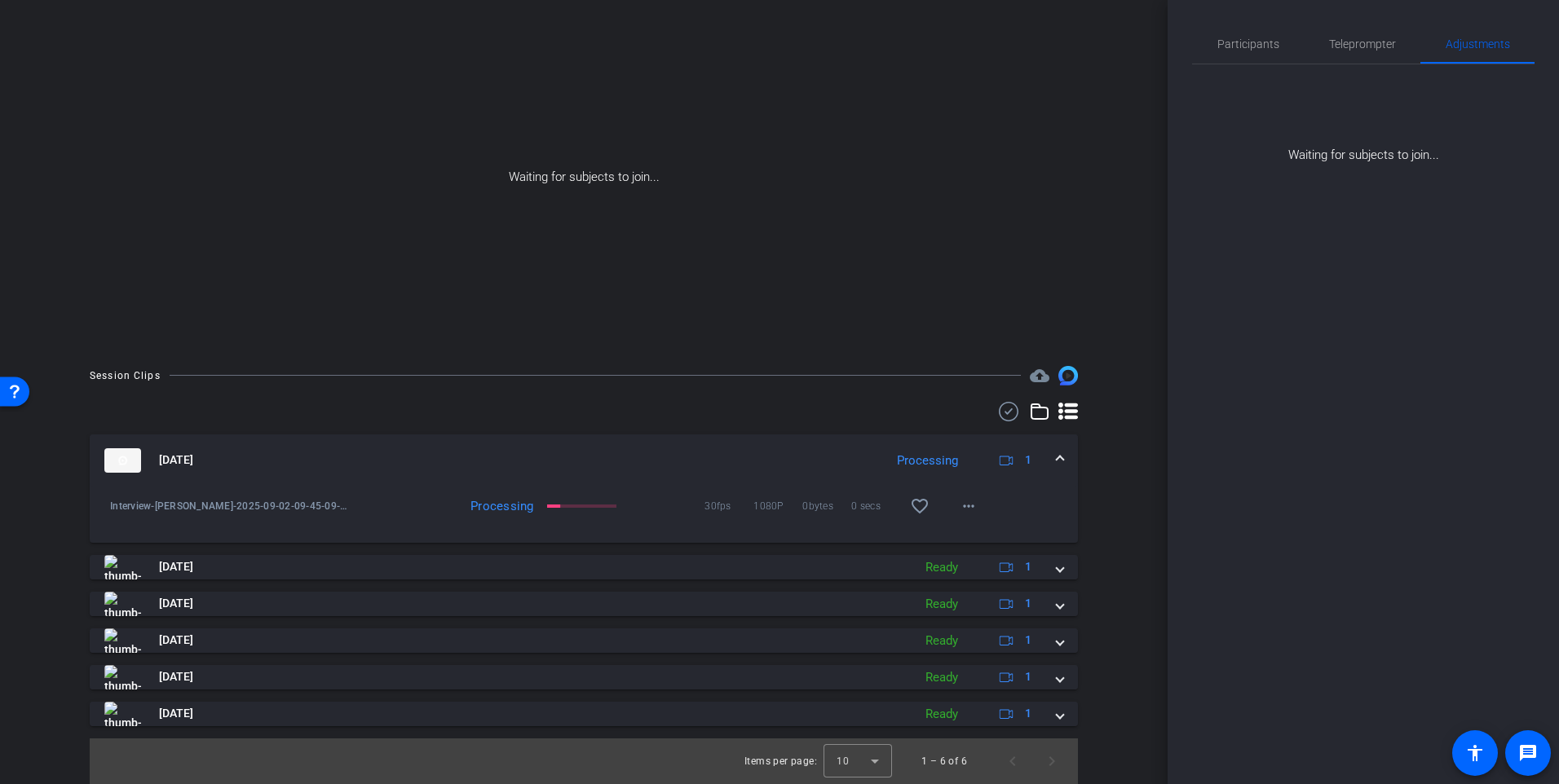
scroll to position [25, 0]
